Goal: Learn about a topic

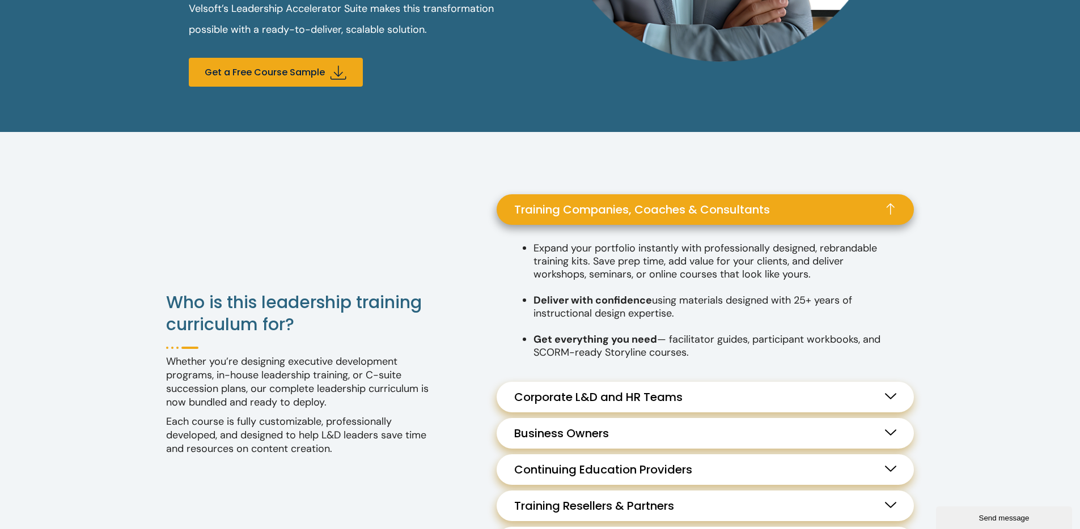
scroll to position [1093, 0]
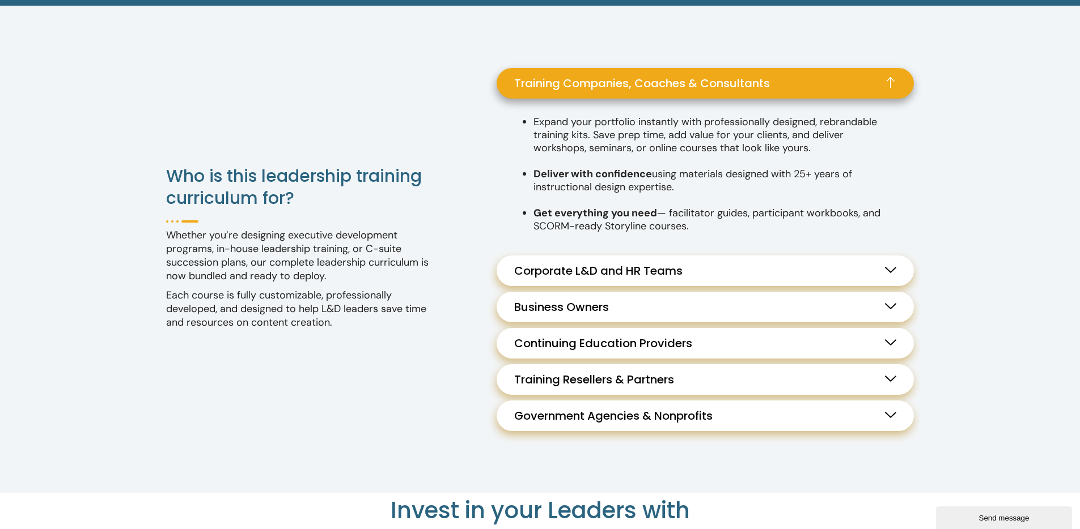
click at [604, 272] on span "Corporate L&D and HR Teams" at bounding box center [601, 271] width 174 height 14
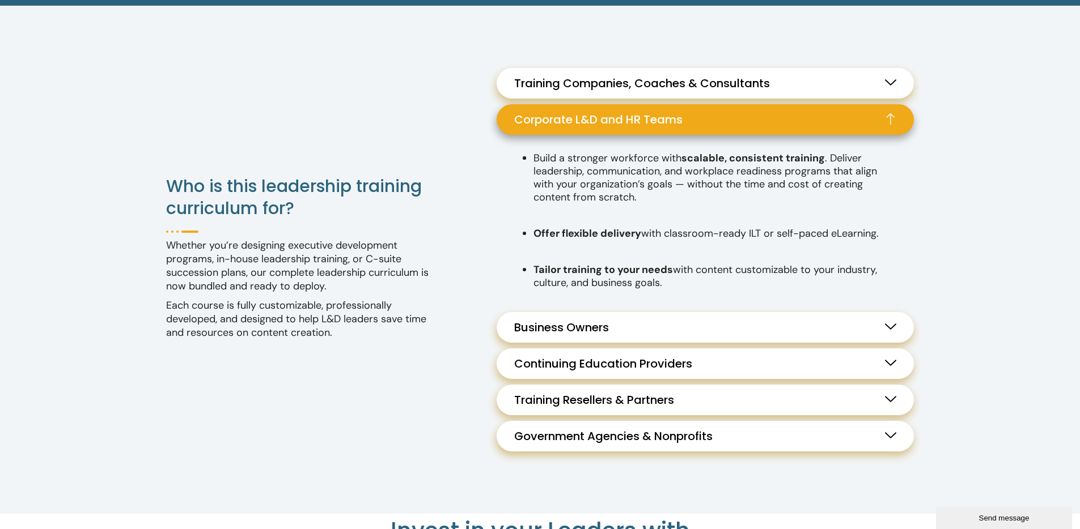
click at [692, 119] on link "Corporate L&D and HR Teams" at bounding box center [705, 119] width 417 height 31
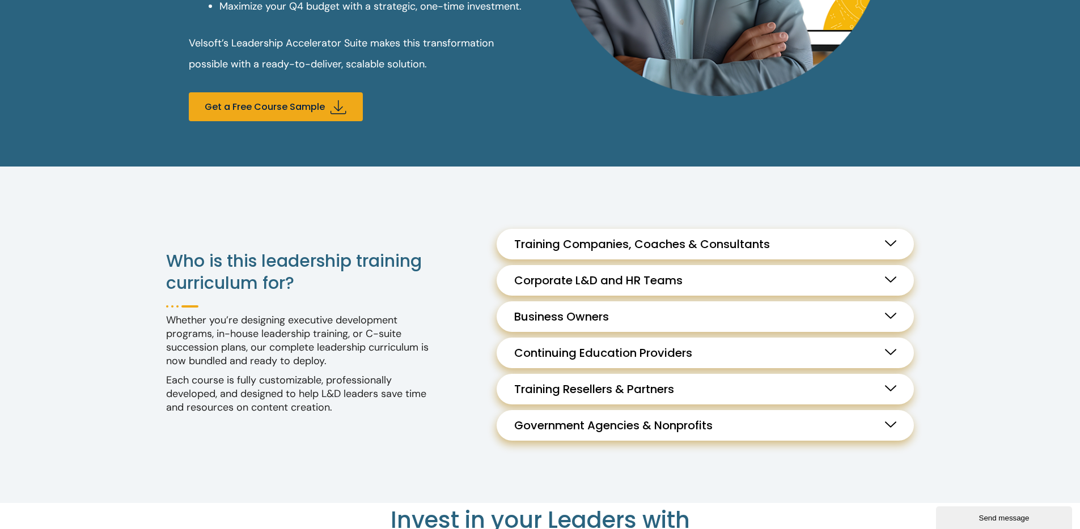
scroll to position [1078, 0]
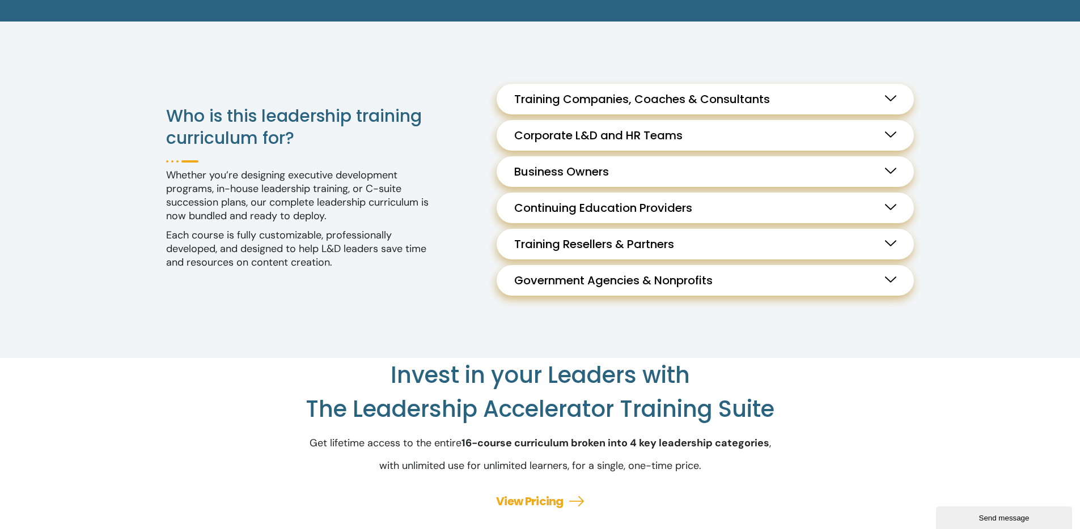
click at [605, 173] on span "Business Owners" at bounding box center [564, 172] width 100 height 14
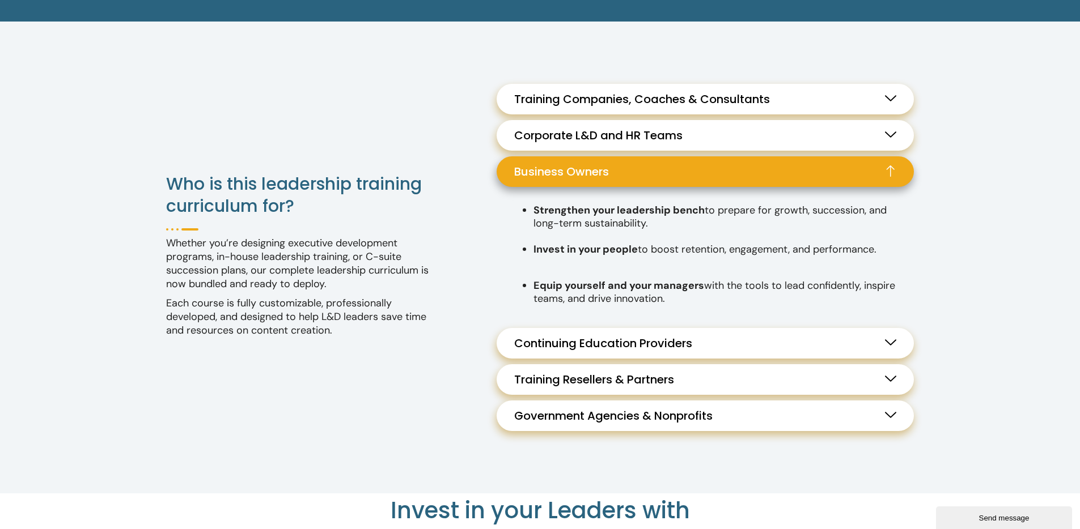
click at [605, 173] on span "Business Owners" at bounding box center [564, 172] width 100 height 14
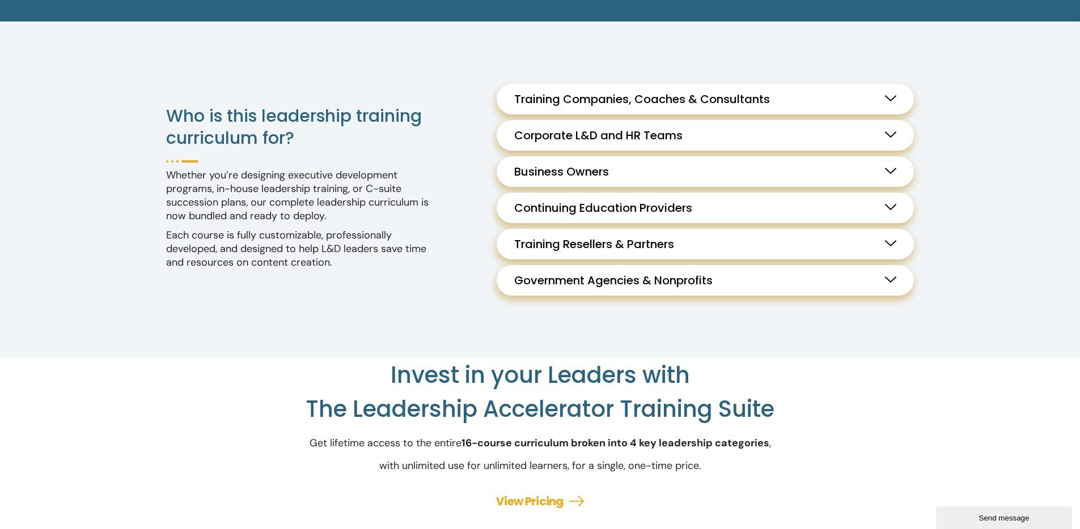
click at [533, 168] on span "Business Owners" at bounding box center [564, 172] width 100 height 14
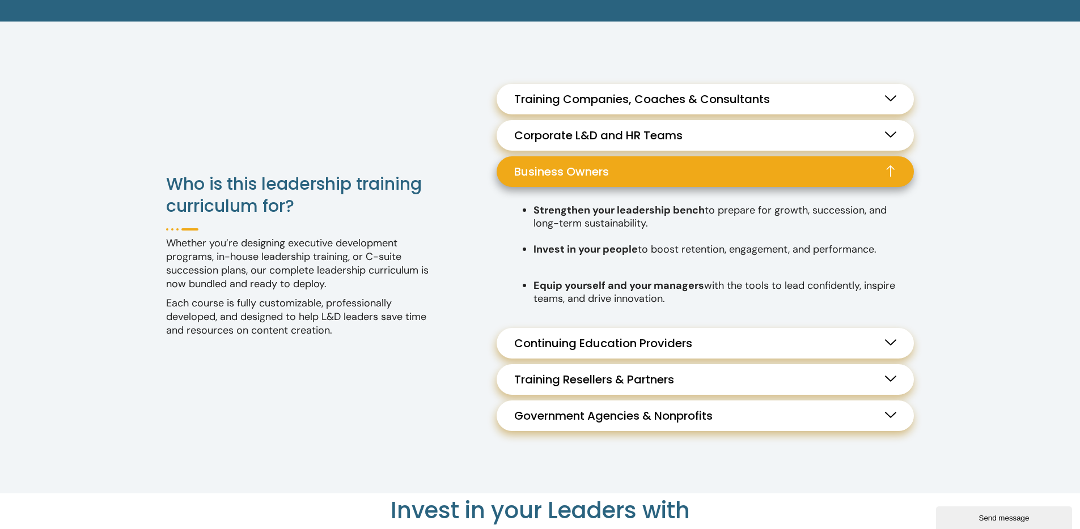
click at [533, 168] on span "Business Owners" at bounding box center [564, 172] width 100 height 14
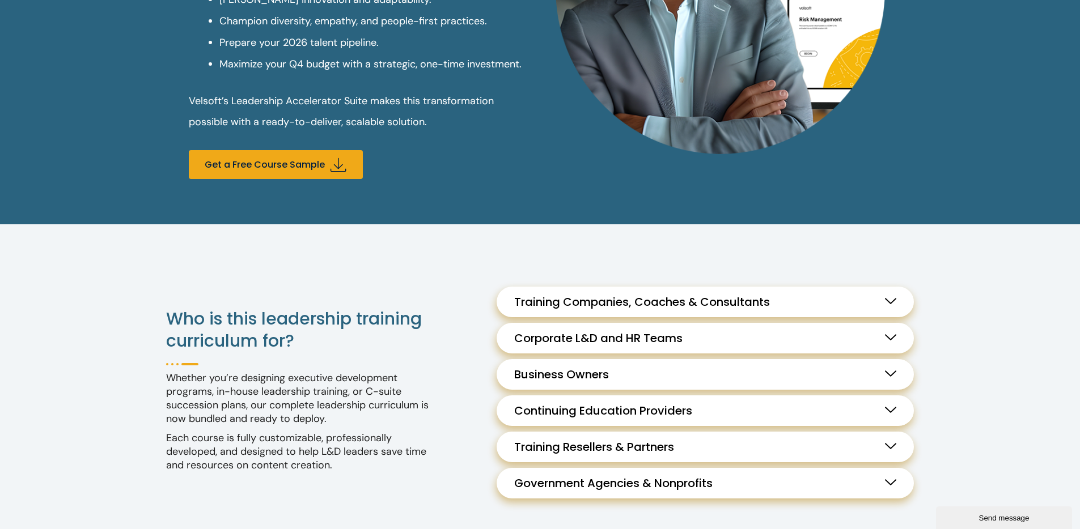
scroll to position [1022, 0]
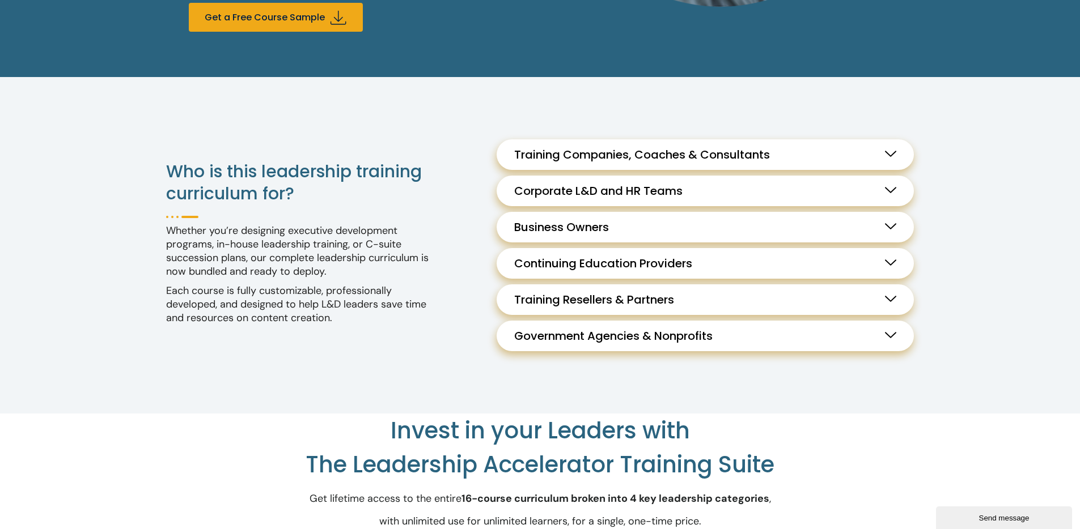
click at [680, 159] on span "Training Companies, Coaches & Consultants" at bounding box center [644, 155] width 261 height 14
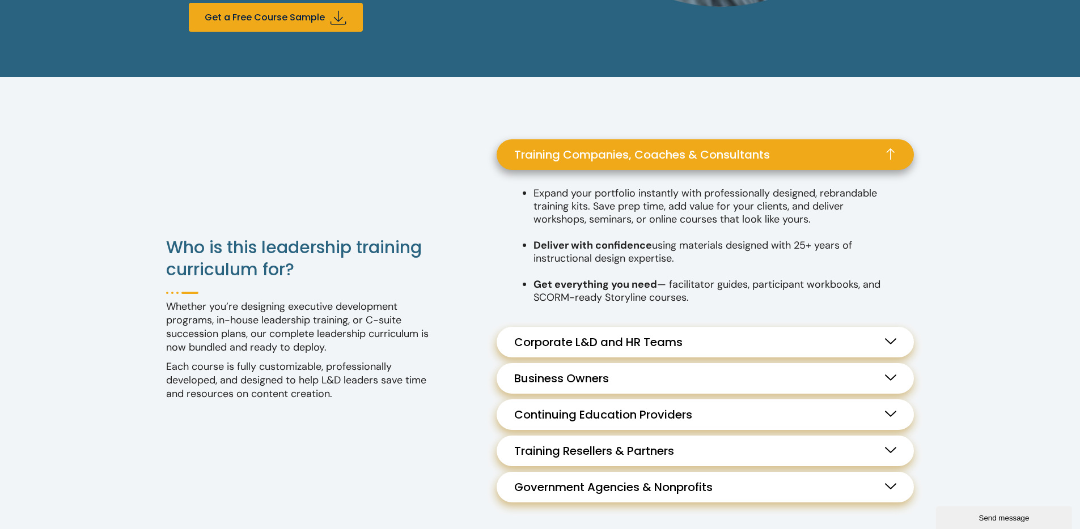
click at [680, 160] on span "Training Companies, Coaches & Consultants" at bounding box center [644, 155] width 261 height 14
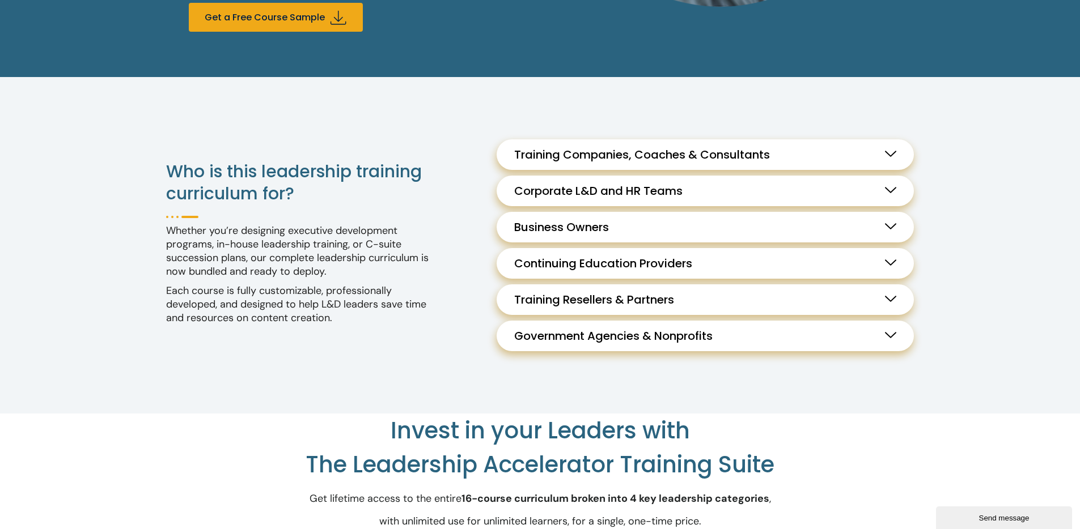
click at [648, 186] on span "Corporate L&D and HR Teams" at bounding box center [601, 191] width 174 height 14
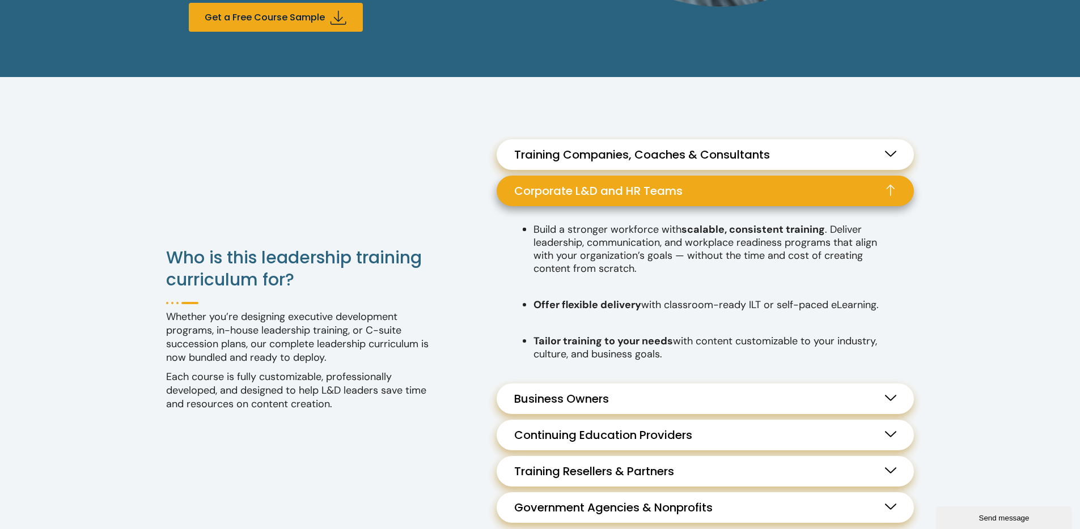
click at [648, 186] on span "Corporate L&D and HR Teams" at bounding box center [601, 191] width 174 height 14
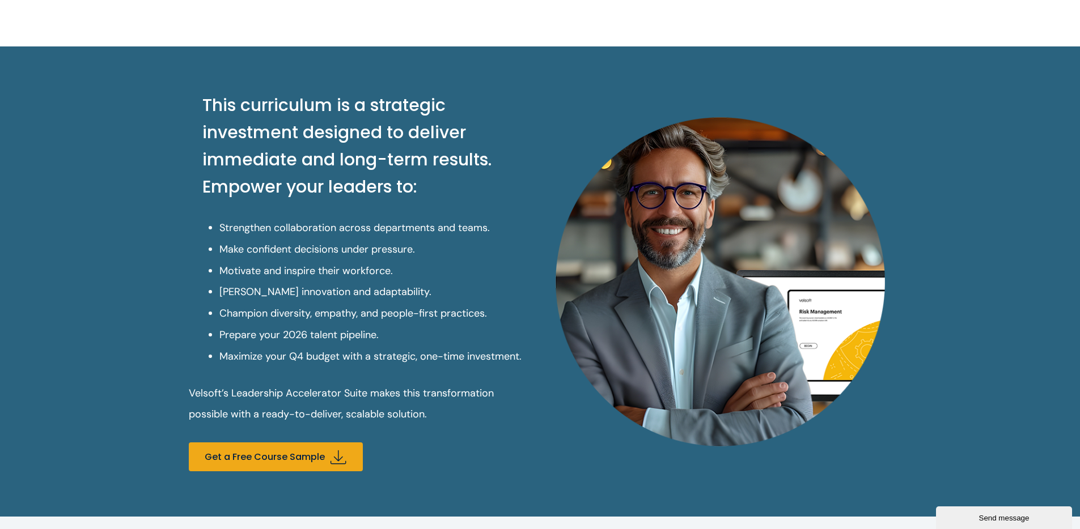
scroll to position [474, 0]
